Goal: Find specific page/section: Find specific page/section

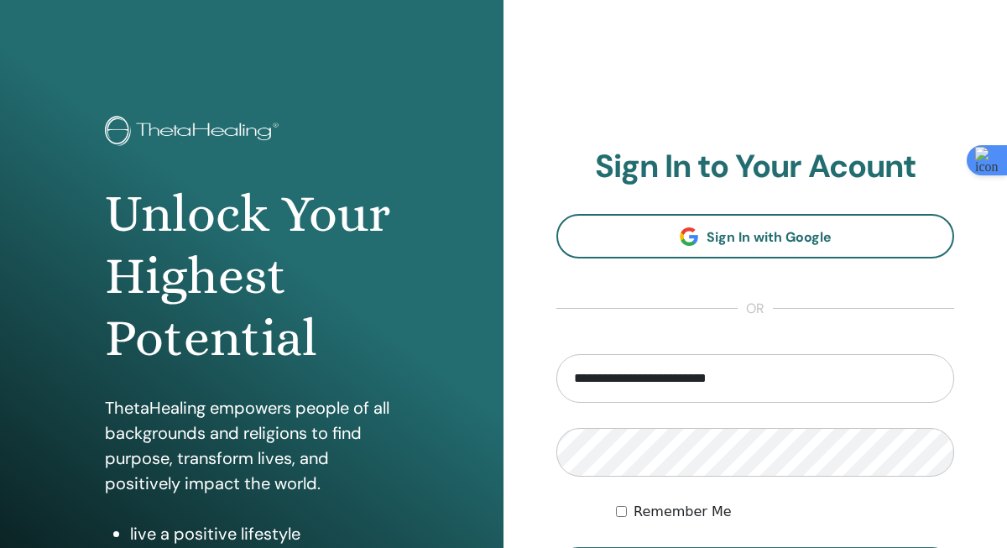
scroll to position [123, 0]
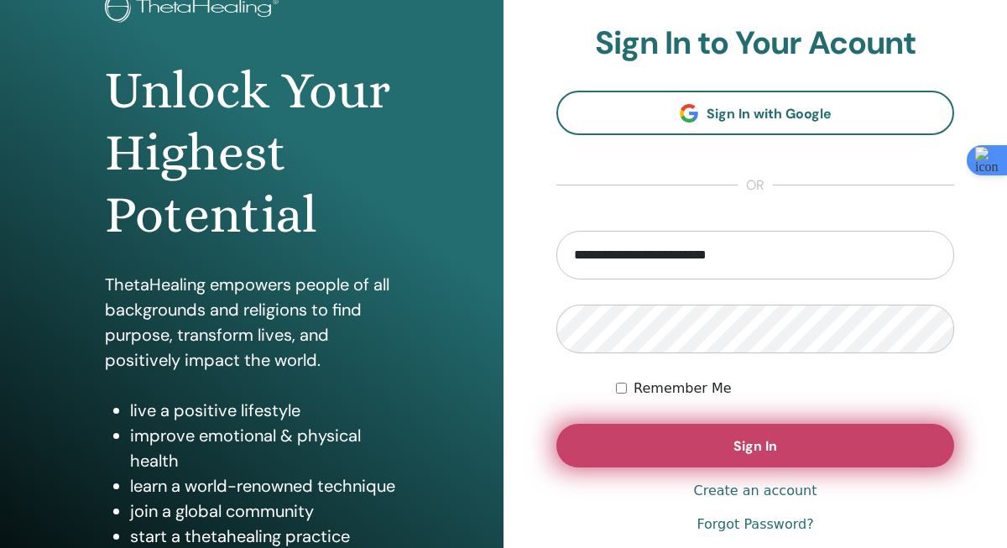
click at [751, 447] on span "Sign In" at bounding box center [755, 446] width 44 height 18
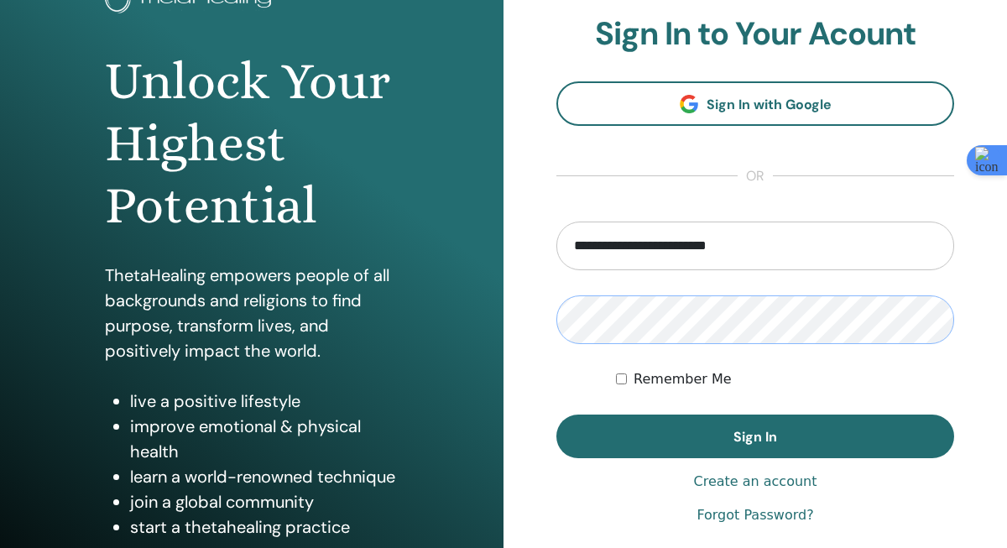
scroll to position [135, 0]
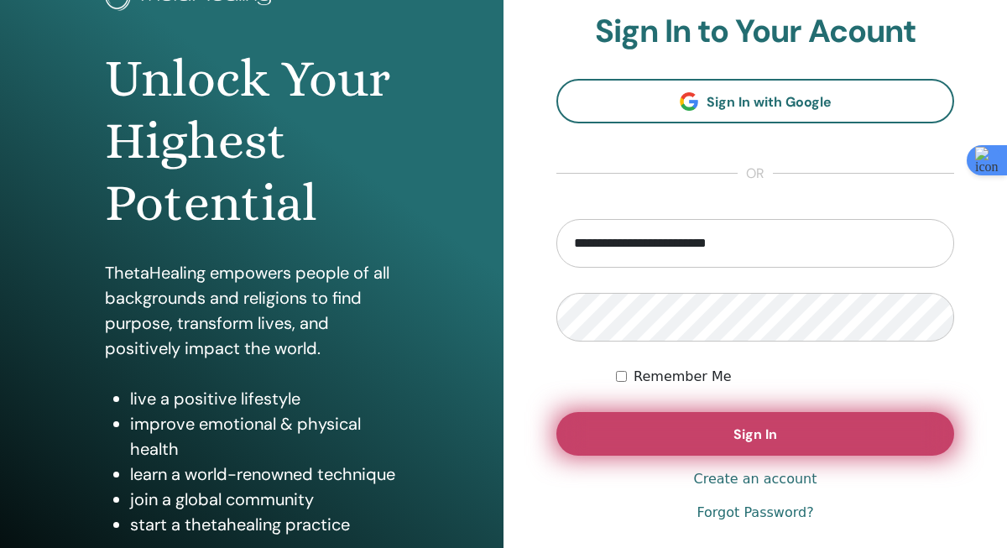
click at [774, 435] on span "Sign In" at bounding box center [755, 434] width 44 height 18
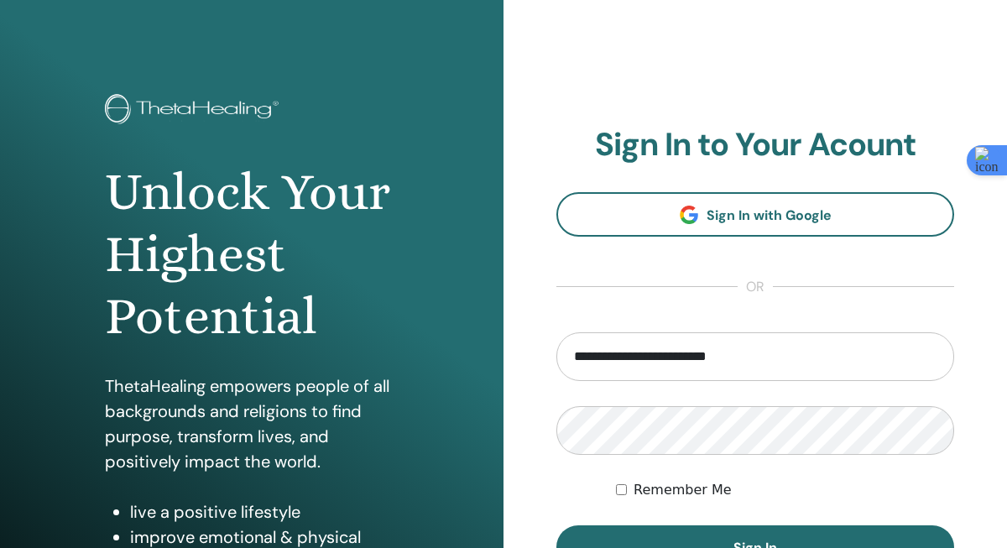
scroll to position [0, 0]
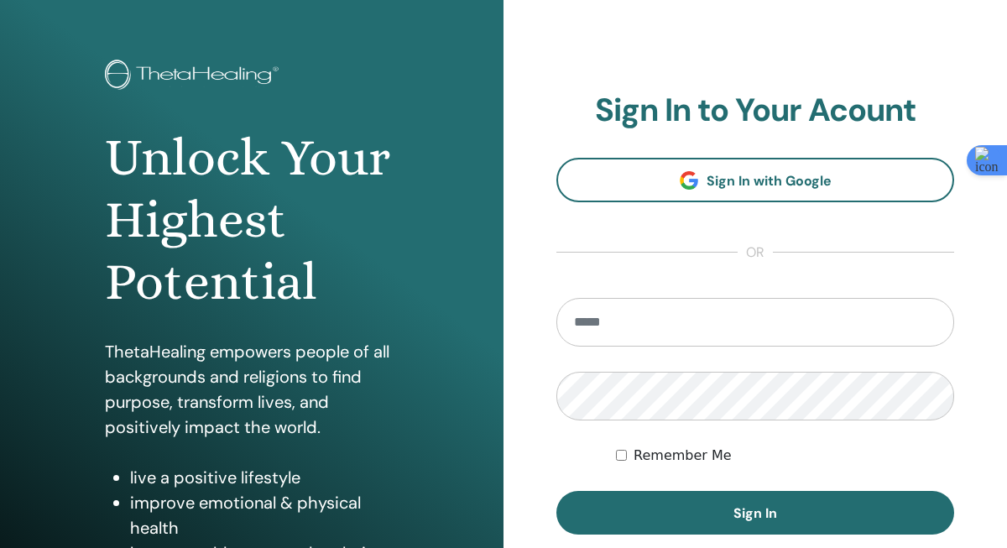
scroll to position [258, 0]
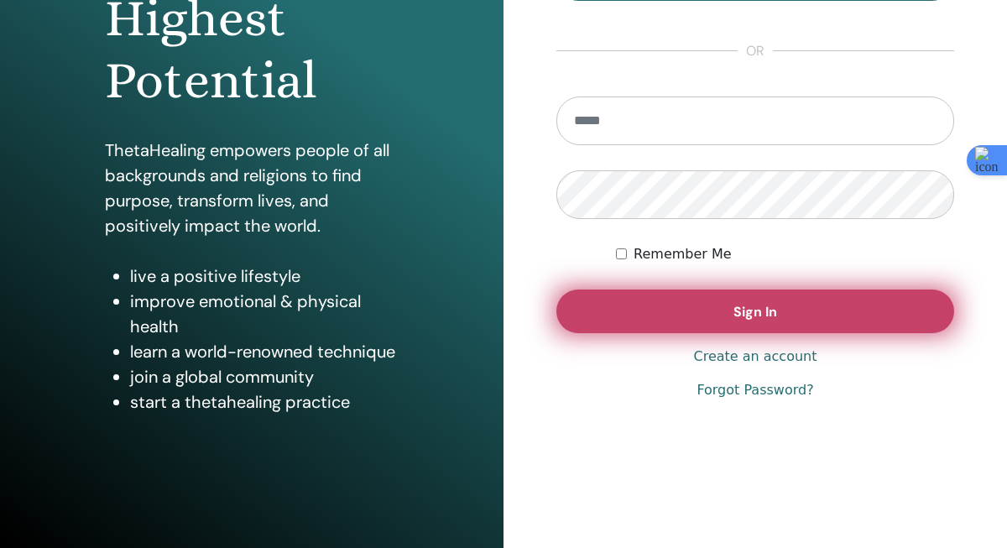
type input "**********"
click at [774, 323] on button "Sign In" at bounding box center [755, 311] width 398 height 44
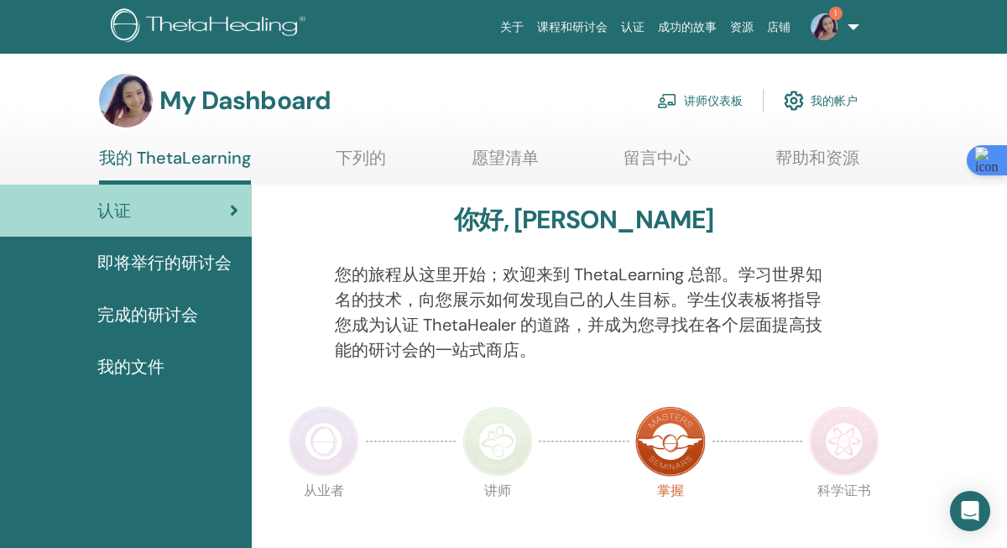
click at [719, 97] on link "讲师仪表板" at bounding box center [700, 100] width 86 height 37
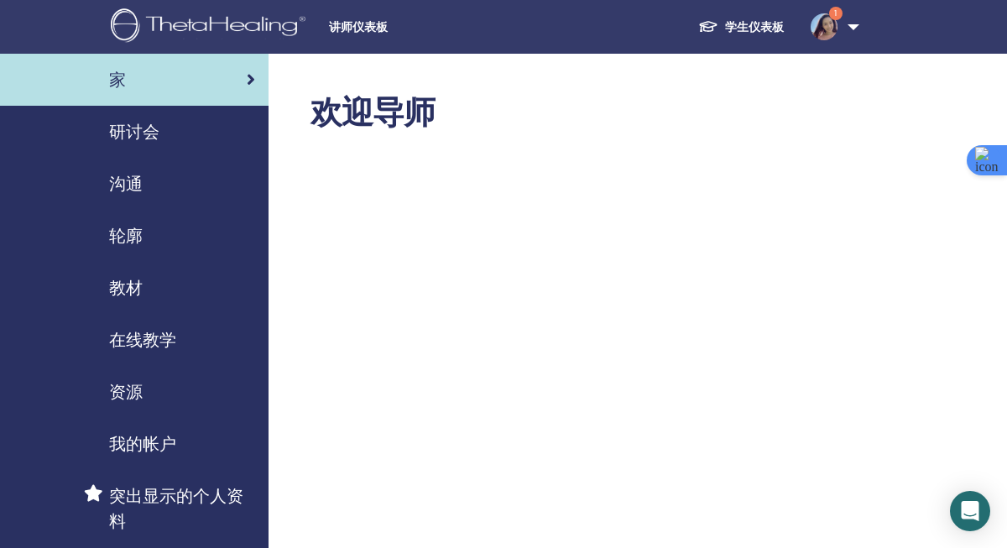
click at [129, 284] on span "教材" at bounding box center [126, 287] width 34 height 25
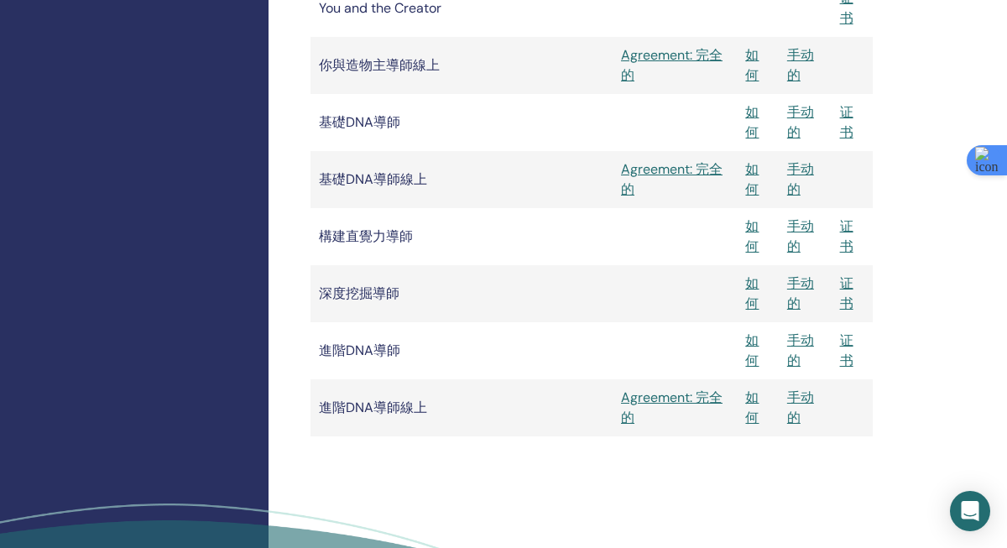
scroll to position [1479, 0]
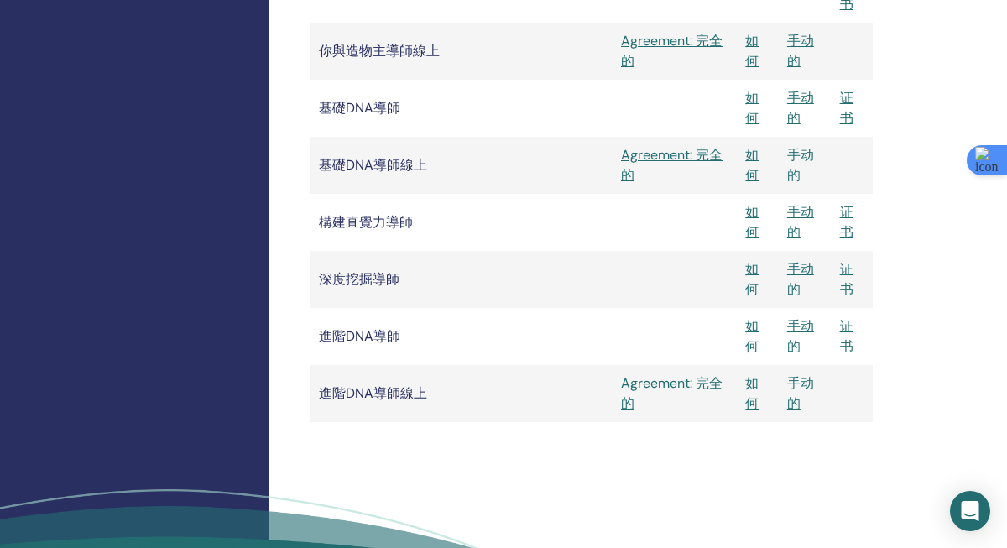
click at [800, 154] on link "手动的" at bounding box center [800, 165] width 27 height 38
